Goal: Task Accomplishment & Management: Use online tool/utility

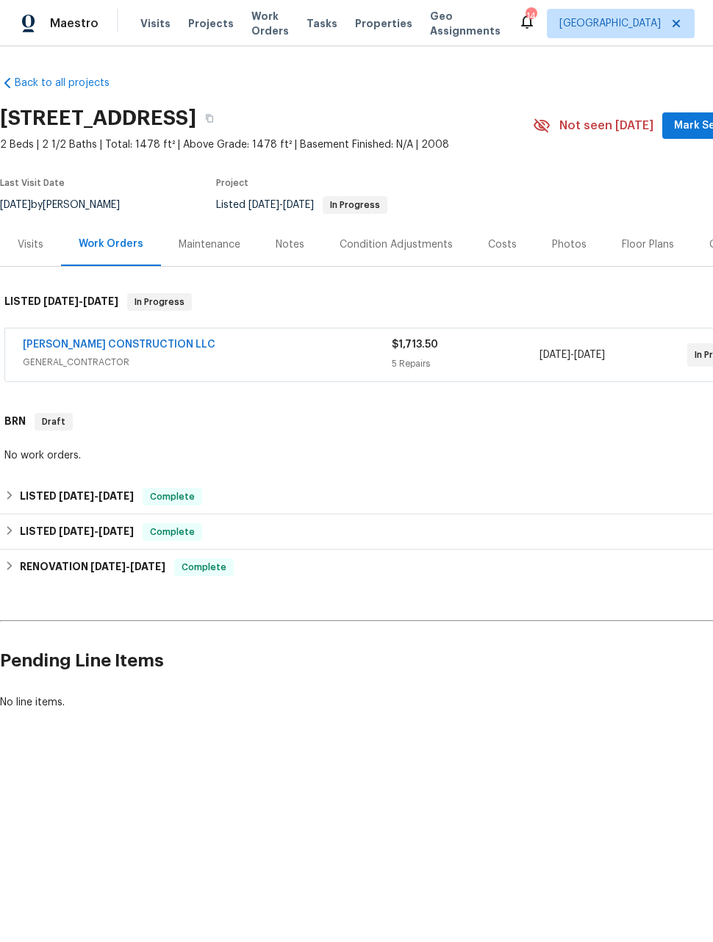
click at [53, 24] on span "Maestro" at bounding box center [74, 23] width 49 height 15
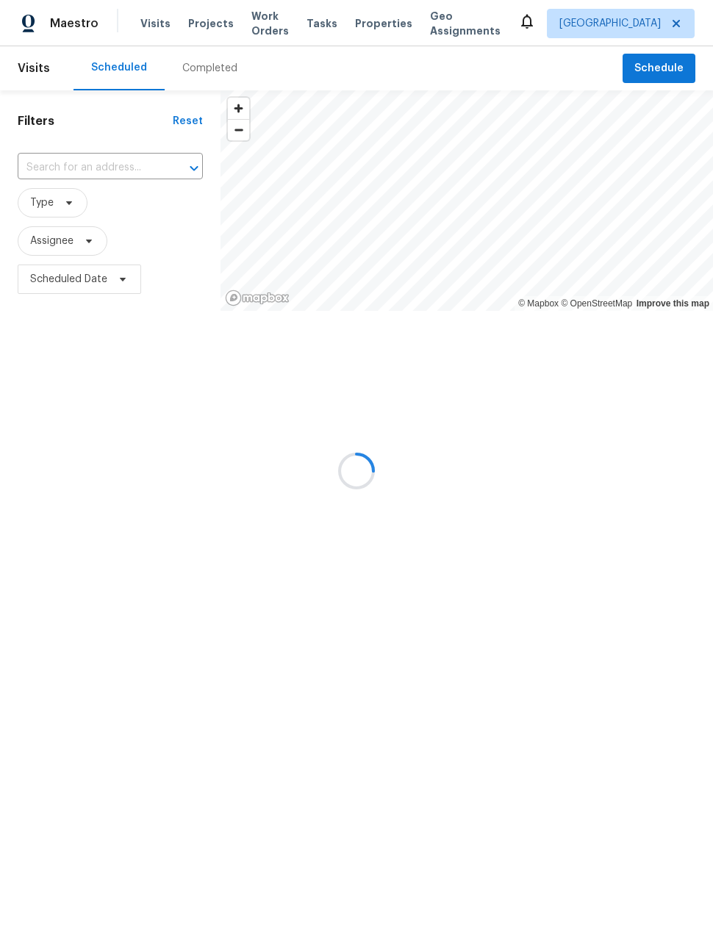
click at [268, 32] on span "Work Orders" at bounding box center [269, 23] width 37 height 29
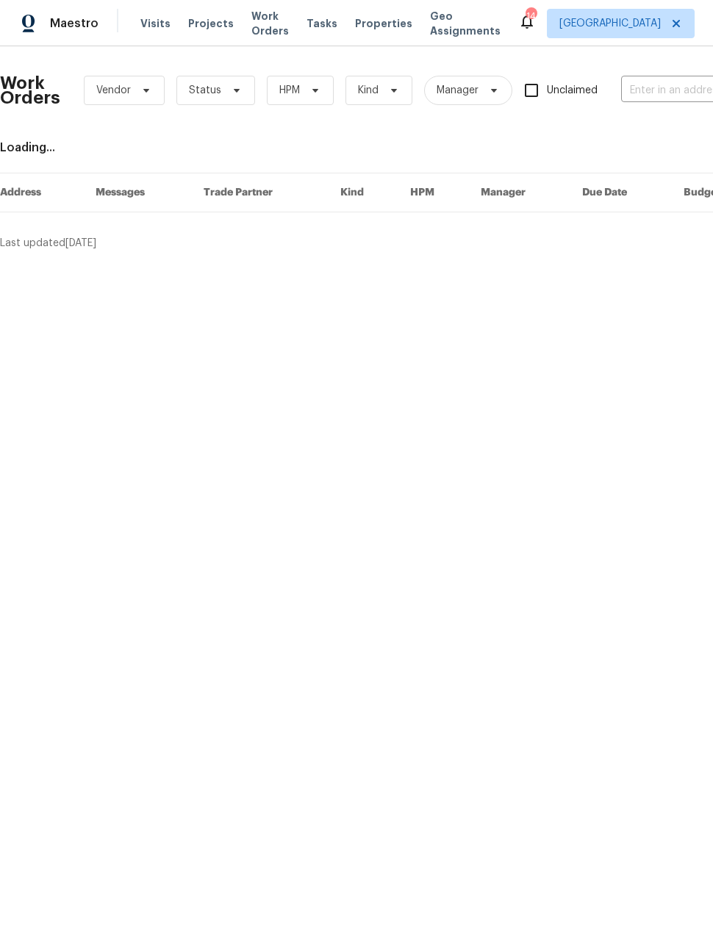
click at [259, 27] on span "Work Orders" at bounding box center [269, 23] width 37 height 29
click at [212, 99] on span "Status" at bounding box center [215, 90] width 79 height 29
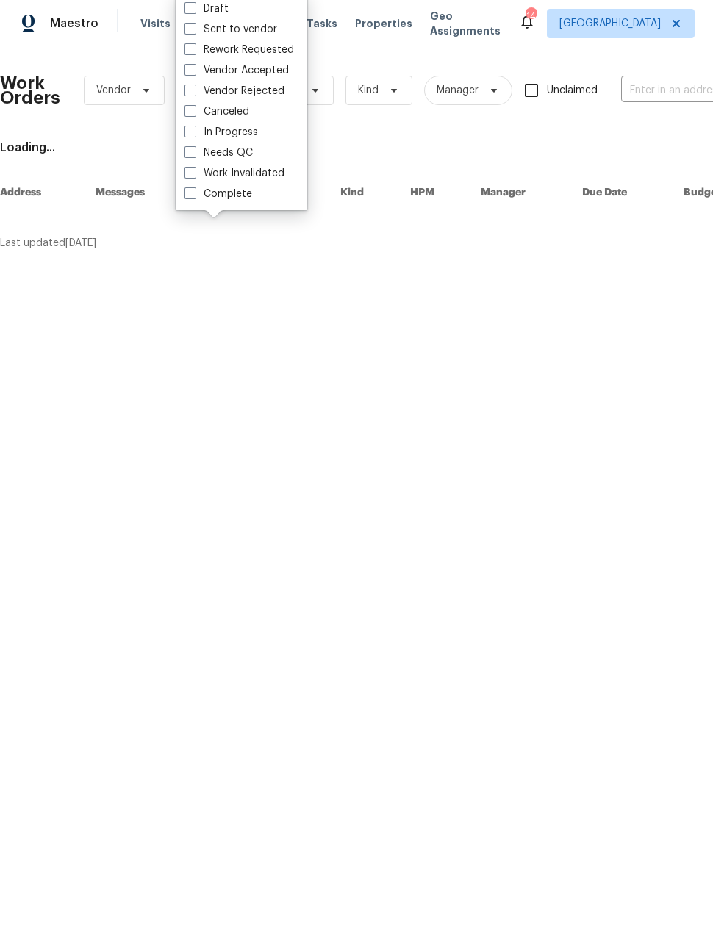
click at [187, 158] on label "Needs QC" at bounding box center [218, 153] width 68 height 15
click at [187, 155] on input "Needs QC" at bounding box center [189, 151] width 10 height 10
checkbox input "true"
